Goal: Task Accomplishment & Management: Complete application form

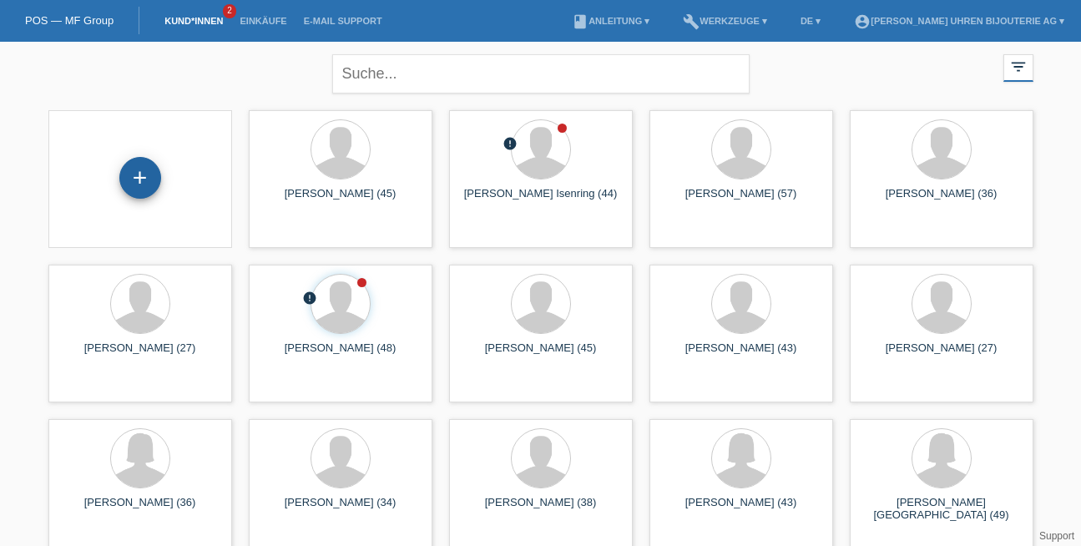
click at [138, 171] on div "+" at bounding box center [140, 178] width 42 height 42
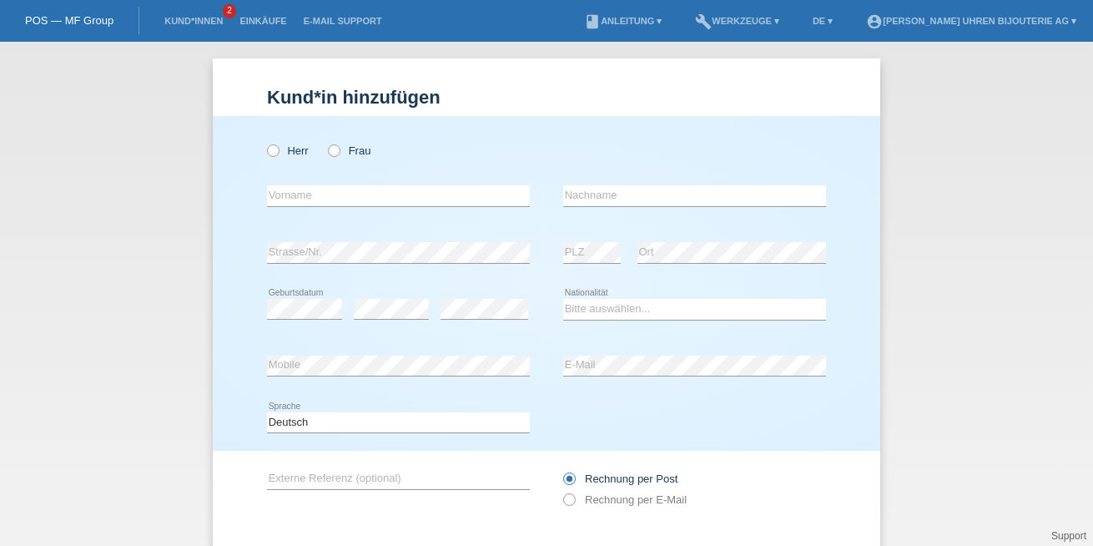
click at [259, 150] on div "Herr Frau error Vorname error" at bounding box center [547, 283] width 668 height 335
click at [265, 142] on icon at bounding box center [265, 142] width 0 height 0
click at [267, 150] on input "Herr" at bounding box center [272, 149] width 11 height 11
radio input "true"
click at [345, 204] on input "text" at bounding box center [398, 195] width 263 height 21
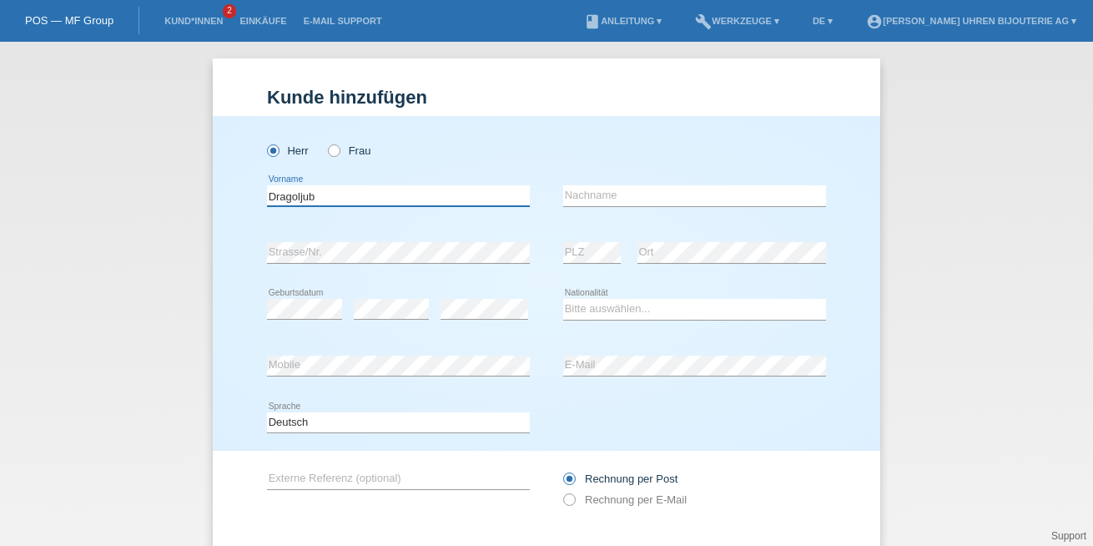
type input "Dragoljub"
type input "Duric"
click at [393, 327] on div "error" at bounding box center [391, 309] width 75 height 57
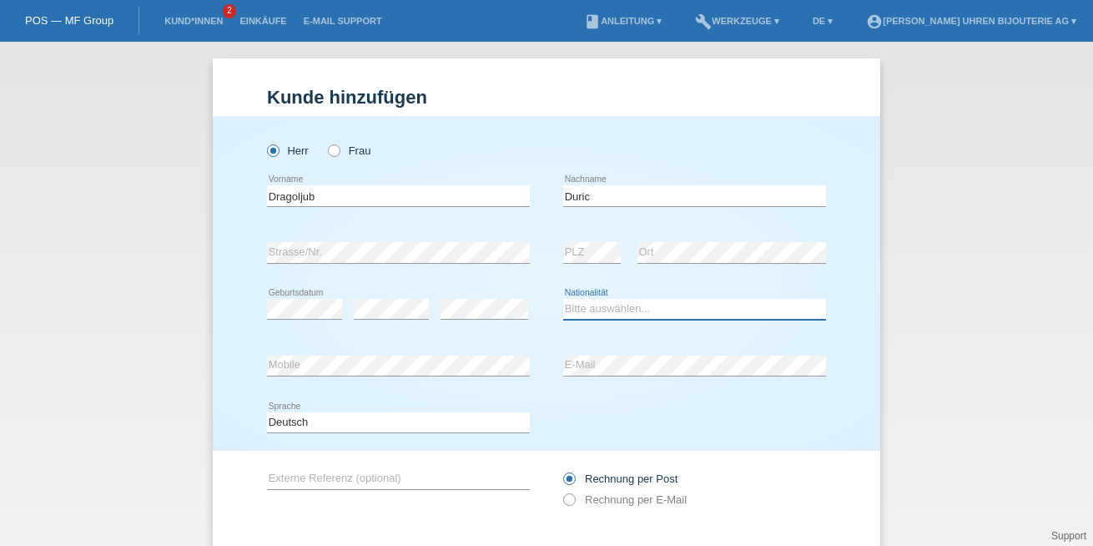
click at [600, 310] on select "Bitte auswählen... Schweiz Deutschland Liechtenstein Österreich ------------ Af…" at bounding box center [694, 309] width 263 height 20
select select "RS"
click at [563, 299] on select "Bitte auswählen... Schweiz Deutschland Liechtenstein Österreich ------------ Af…" at bounding box center [694, 309] width 263 height 20
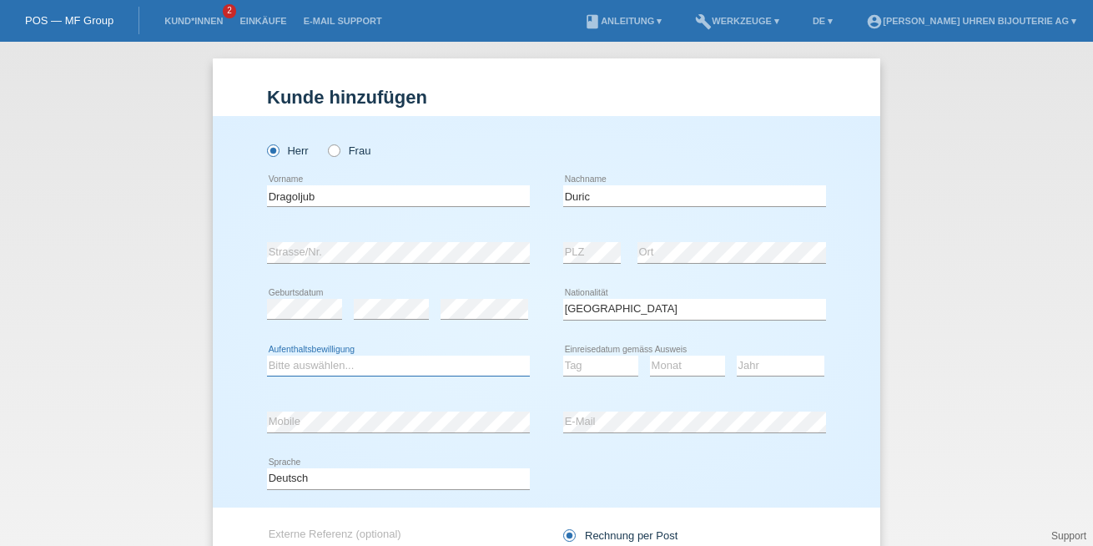
click at [269, 368] on select "Bitte auswählen... C B B - Flüchtlingsstatus Andere" at bounding box center [398, 365] width 263 height 20
select select "B"
click at [267, 355] on select "Bitte auswählen... C B B - Flüchtlingsstatus Andere" at bounding box center [398, 365] width 263 height 20
click at [603, 362] on select "Tag 01 02 03 04 05 06 07 08 09 10 11" at bounding box center [600, 365] width 75 height 20
select select "11"
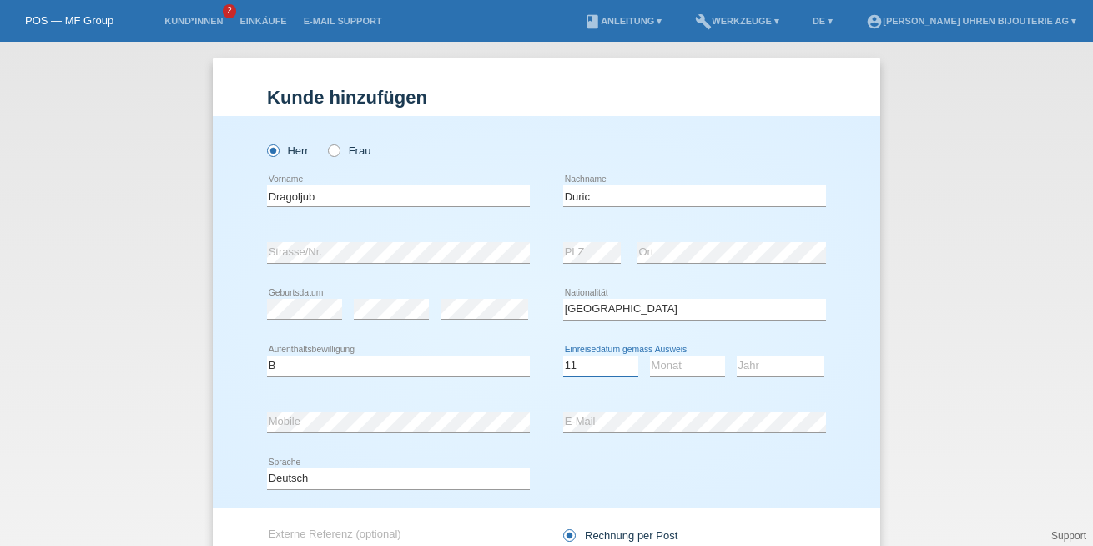
click at [563, 355] on select "Tag 01 02 03 04 05 06 07 08 09 10 11" at bounding box center [600, 365] width 75 height 20
click at [685, 371] on select "Monat 01 02 03 04 05 06 07 08 09 10 11" at bounding box center [687, 365] width 75 height 20
select select "09"
click at [650, 355] on select "Monat 01 02 03 04 05 06 07 08 09 10 11" at bounding box center [687, 365] width 75 height 20
click at [754, 366] on select "Jahr 2025 2024 2023 2022 2021 2020 2019 2018 2017 2016 2015 2014 2013 2012 2011…" at bounding box center [781, 365] width 88 height 20
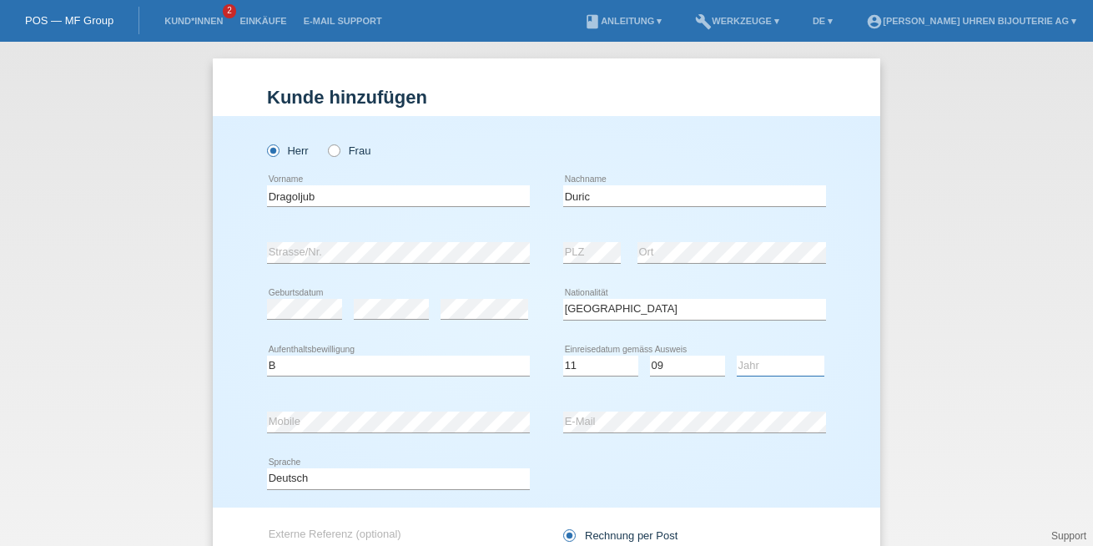
select select "2019"
click at [737, 355] on select "Jahr 2025 2024 2023 2022 2021 2020 2019 2018 2017 2016 2015 2014 2013 2012 2011…" at bounding box center [781, 365] width 88 height 20
click at [486, 482] on select "Deutsch Français Italiano English" at bounding box center [398, 478] width 263 height 20
select select "en"
click at [267, 468] on select "Deutsch Français Italiano English" at bounding box center [398, 478] width 263 height 20
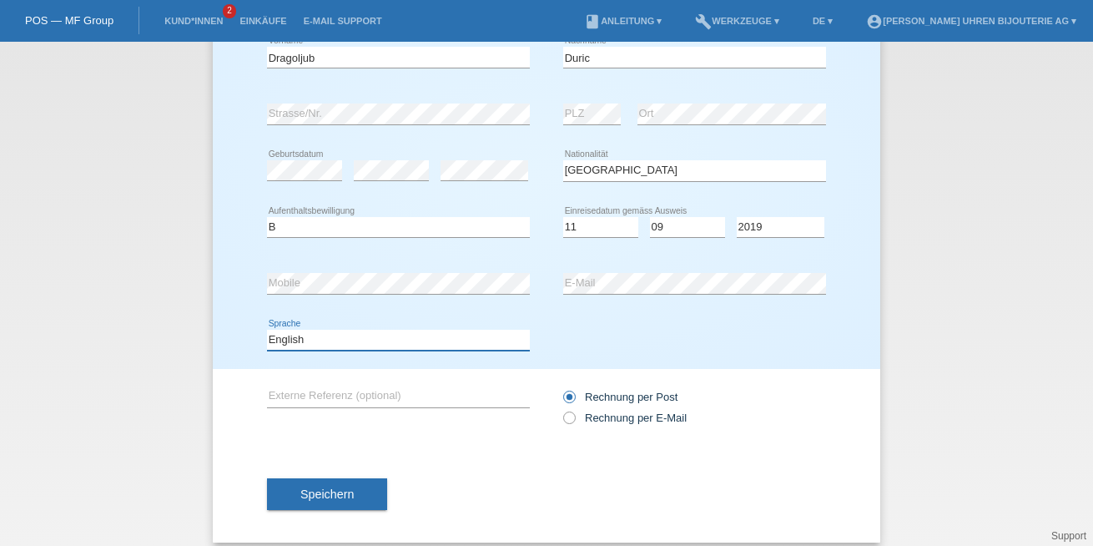
scroll to position [151, 0]
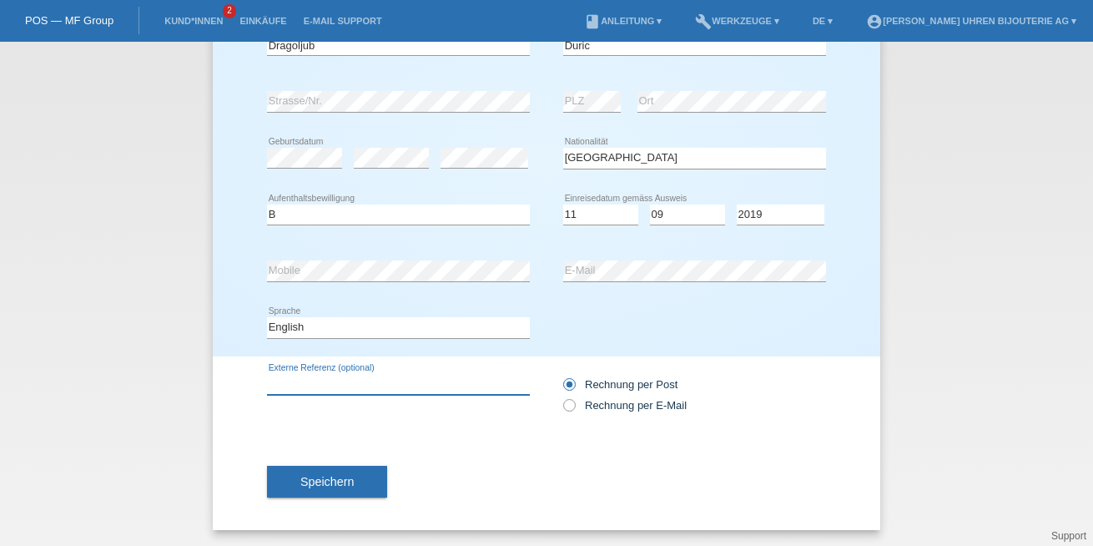
click at [350, 386] on input "text" at bounding box center [398, 384] width 263 height 21
paste input "310.30.42.50.01.002"
type input "310.30.42.50.01.002"
click at [561, 396] on icon at bounding box center [561, 396] width 0 height 0
click at [566, 404] on input "Rechnung per E-Mail" at bounding box center [568, 409] width 11 height 21
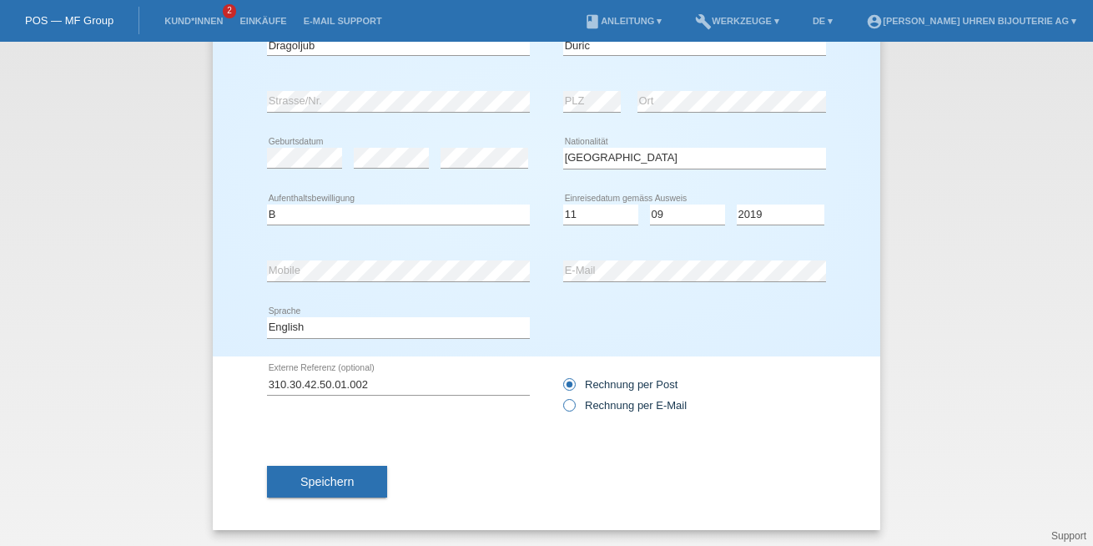
radio input "true"
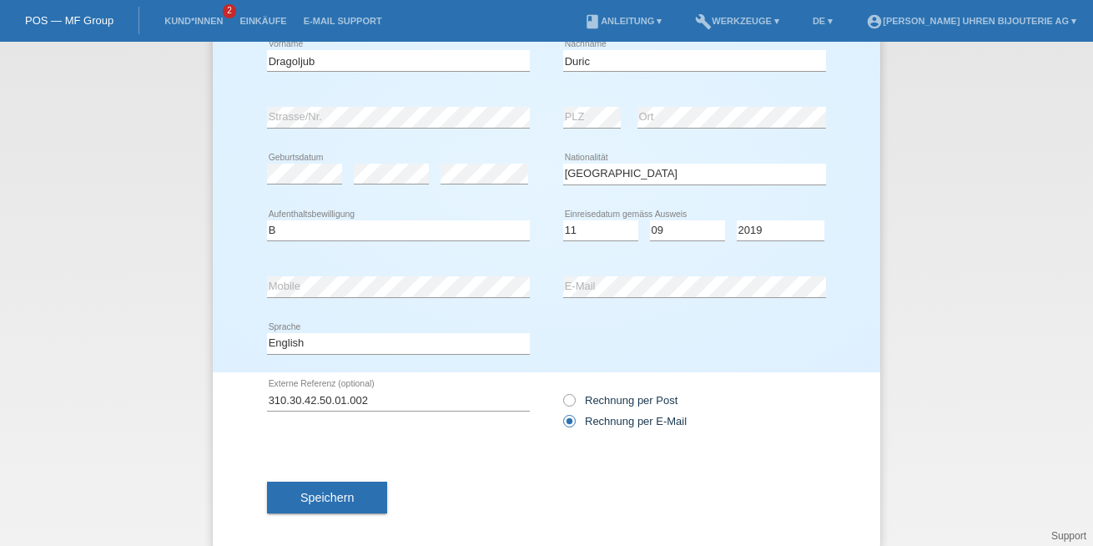
scroll to position [139, 0]
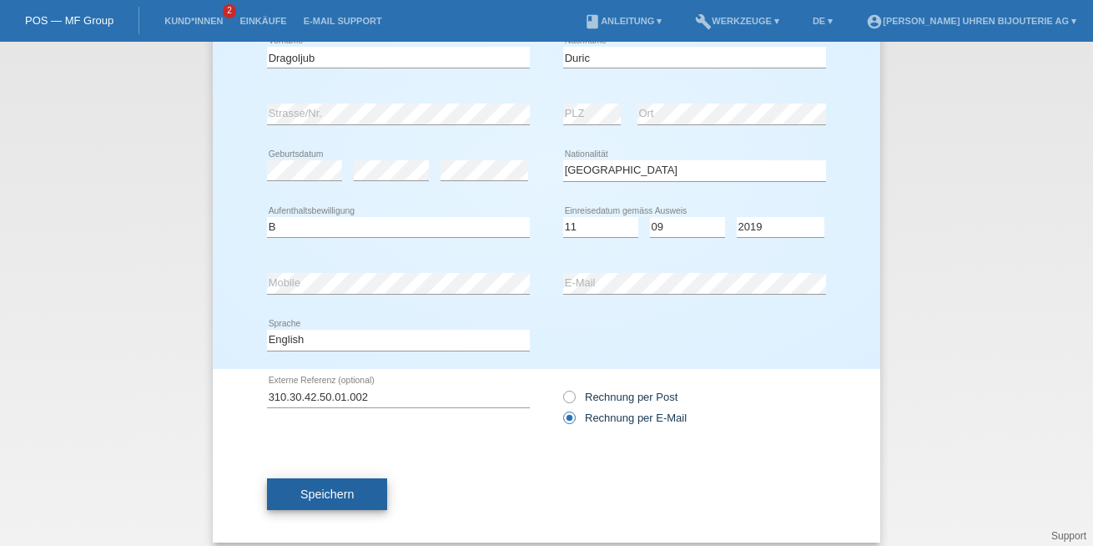
click at [307, 495] on span "Speichern" at bounding box center [326, 493] width 53 height 13
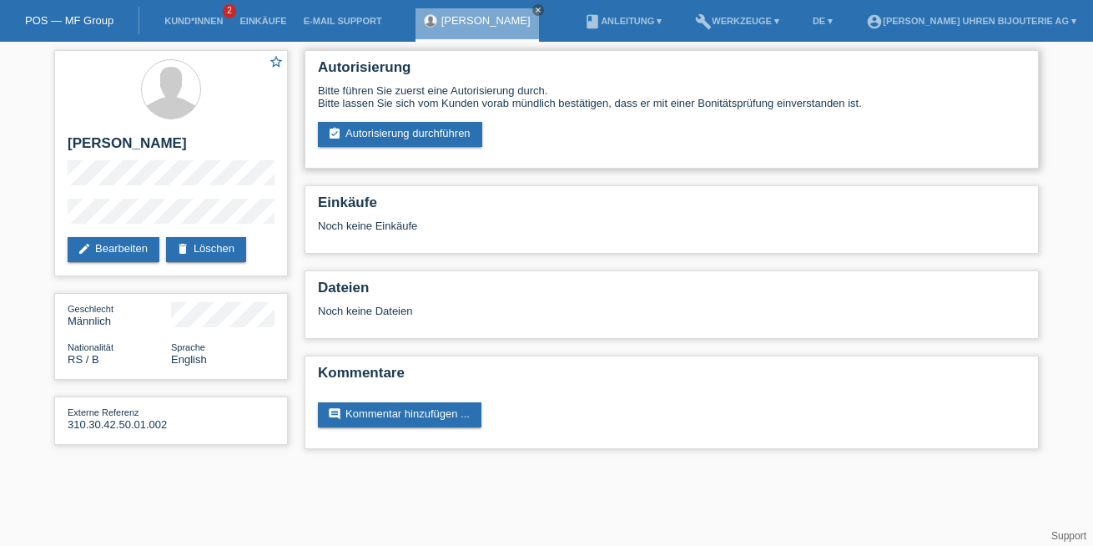
click at [372, 121] on div "Bitte führen Sie zuerst eine Autorisierung durch. Bitte lassen Sie sich vom Kun…" at bounding box center [672, 115] width 708 height 63
click at [375, 129] on link "assignment_turned_in Autorisierung durchführen" at bounding box center [400, 134] width 164 height 25
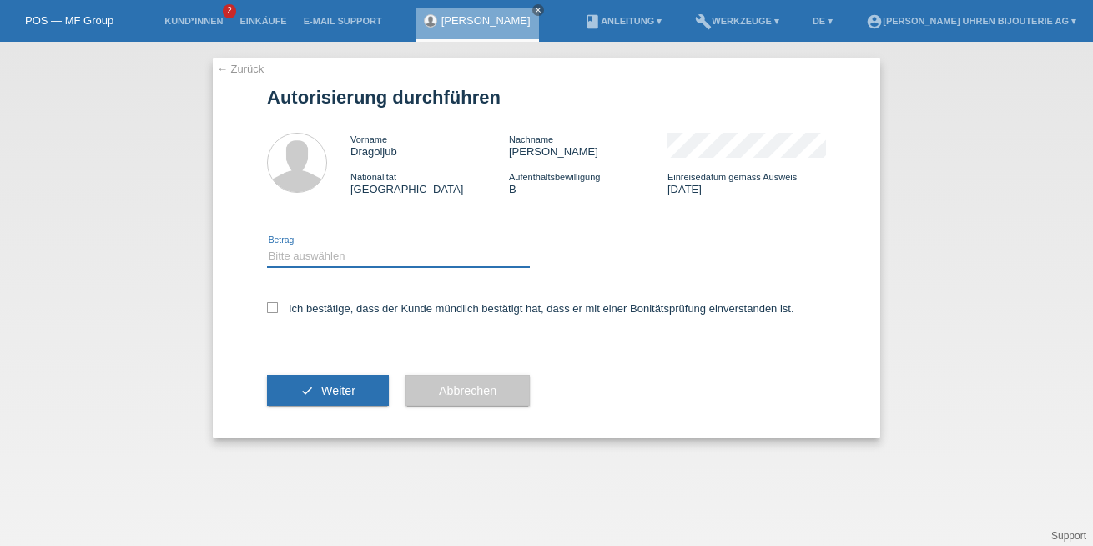
click at [404, 247] on select "Bitte auswählen CHF 1.00 - CHF 499.00 CHF 500.00 - CHF 1'999.00 CHF 2'000.00 - …" at bounding box center [398, 256] width 263 height 20
click at [278, 252] on select "Bitte auswählen CHF 1.00 - CHF 499.00 CHF 500.00 - CHF 1'999.00 CHF 2'000.00 - …" at bounding box center [398, 256] width 263 height 20
select select "3"
click at [267, 246] on select "Bitte auswählen CHF 1.00 - CHF 499.00 CHF 500.00 - CHF 1'999.00 CHF 2'000.00 - …" at bounding box center [398, 256] width 263 height 20
drag, startPoint x: 270, startPoint y: 301, endPoint x: 293, endPoint y: 295, distance: 23.5
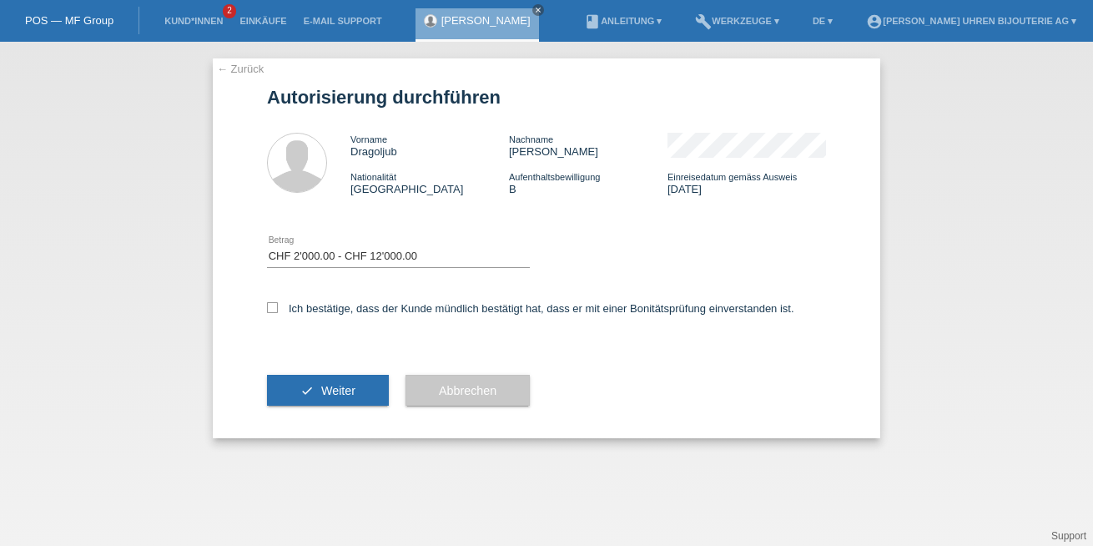
click at [270, 301] on div "Ich bestätige, dass der Kunde mündlich bestätigt hat, dass er mit einer Bonität…" at bounding box center [546, 313] width 559 height 57
click at [273, 307] on icon at bounding box center [272, 307] width 11 height 11
click at [273, 307] on input "Ich bestätige, dass der Kunde mündlich bestätigt hat, dass er mit einer Bonität…" at bounding box center [272, 307] width 11 height 11
checkbox input "true"
click at [341, 386] on span "Weiter" at bounding box center [338, 390] width 34 height 13
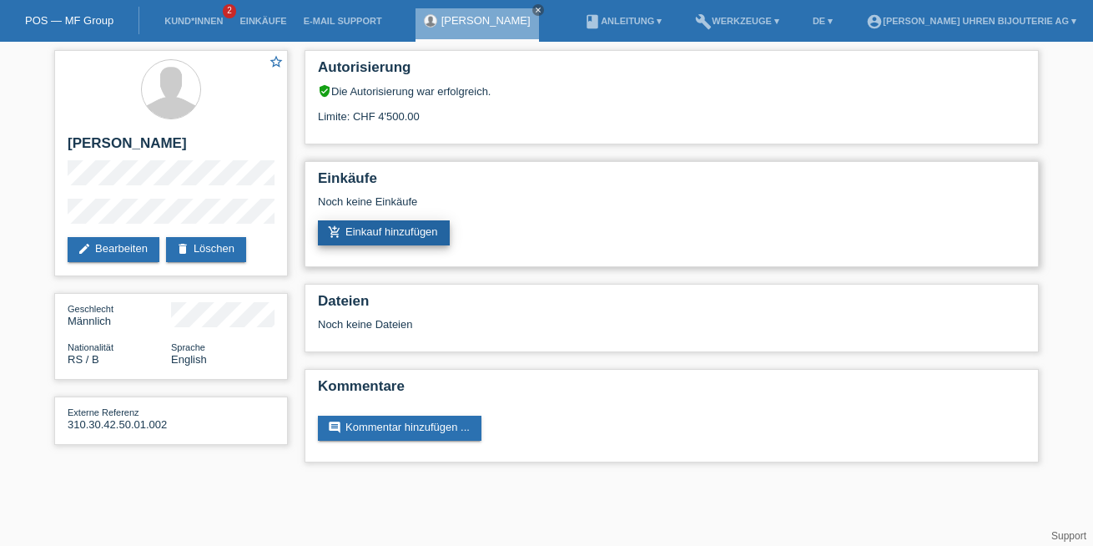
click at [368, 239] on link "add_shopping_cart Einkauf hinzufügen" at bounding box center [384, 232] width 132 height 25
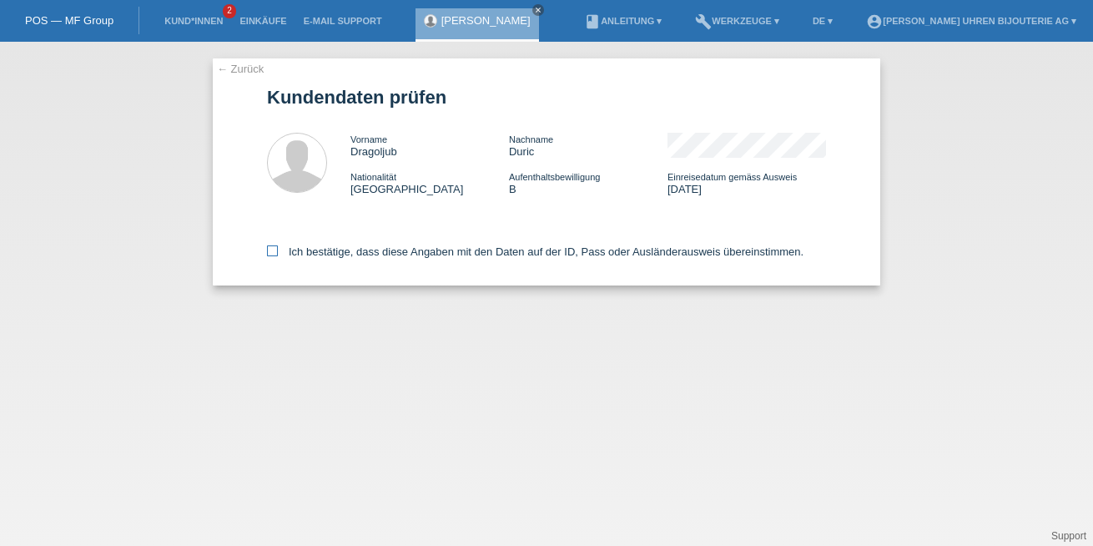
click at [276, 250] on icon at bounding box center [272, 250] width 11 height 11
click at [276, 250] on input "Ich bestätige, dass diese Angaben mit den Daten auf der ID, Pass oder Ausländer…" at bounding box center [272, 250] width 11 height 11
checkbox input "true"
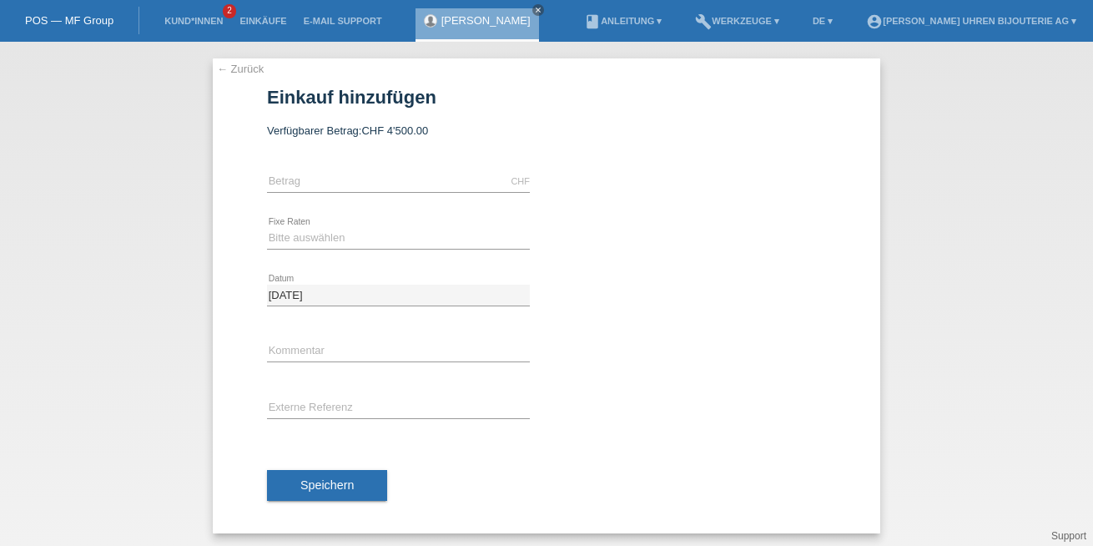
click at [242, 68] on link "← Zurück" at bounding box center [240, 69] width 47 height 13
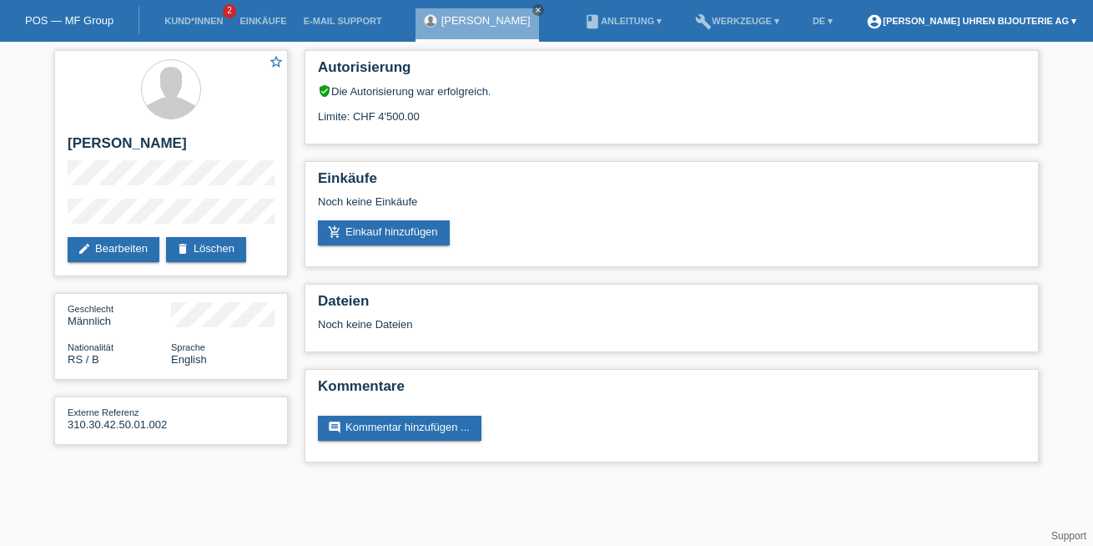
click at [945, 18] on link "account_circle [PERSON_NAME] Uhren Bijouterie AG ▾" at bounding box center [971, 21] width 227 height 10
click at [1077, 19] on link "account_circle [PERSON_NAME] Uhren Bijouterie AG ▾" at bounding box center [971, 21] width 227 height 10
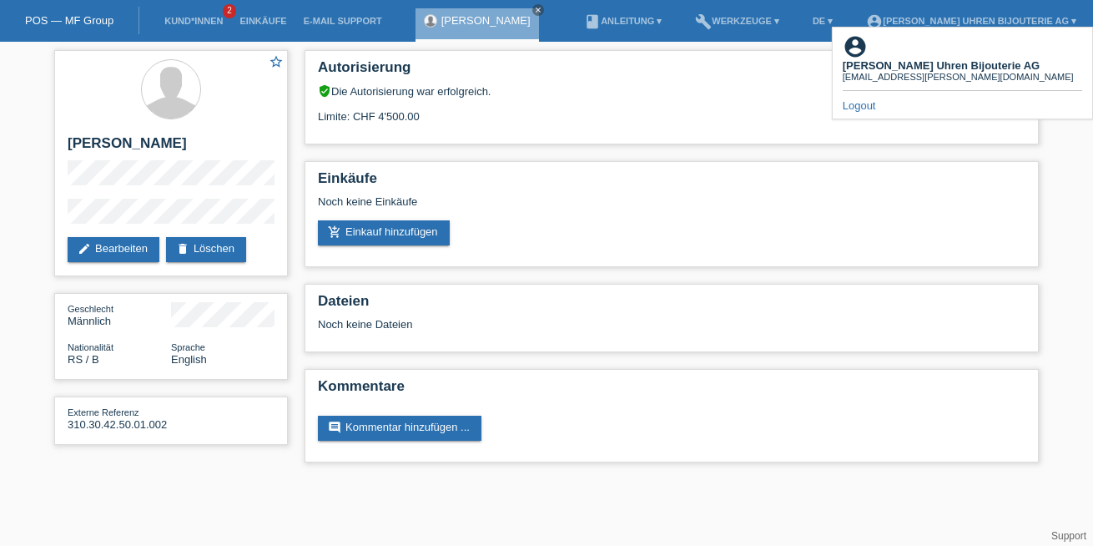
click at [870, 99] on link "Logout" at bounding box center [859, 105] width 33 height 13
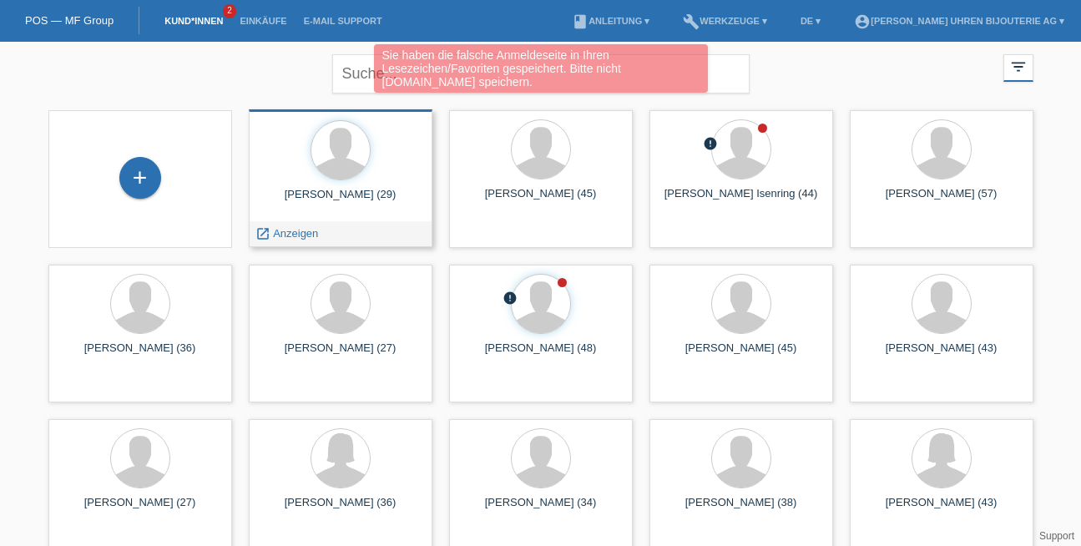
click at [341, 184] on div "[PERSON_NAME] (29) launch Anzeigen" at bounding box center [341, 178] width 184 height 138
